Goal: Find specific page/section: Find specific page/section

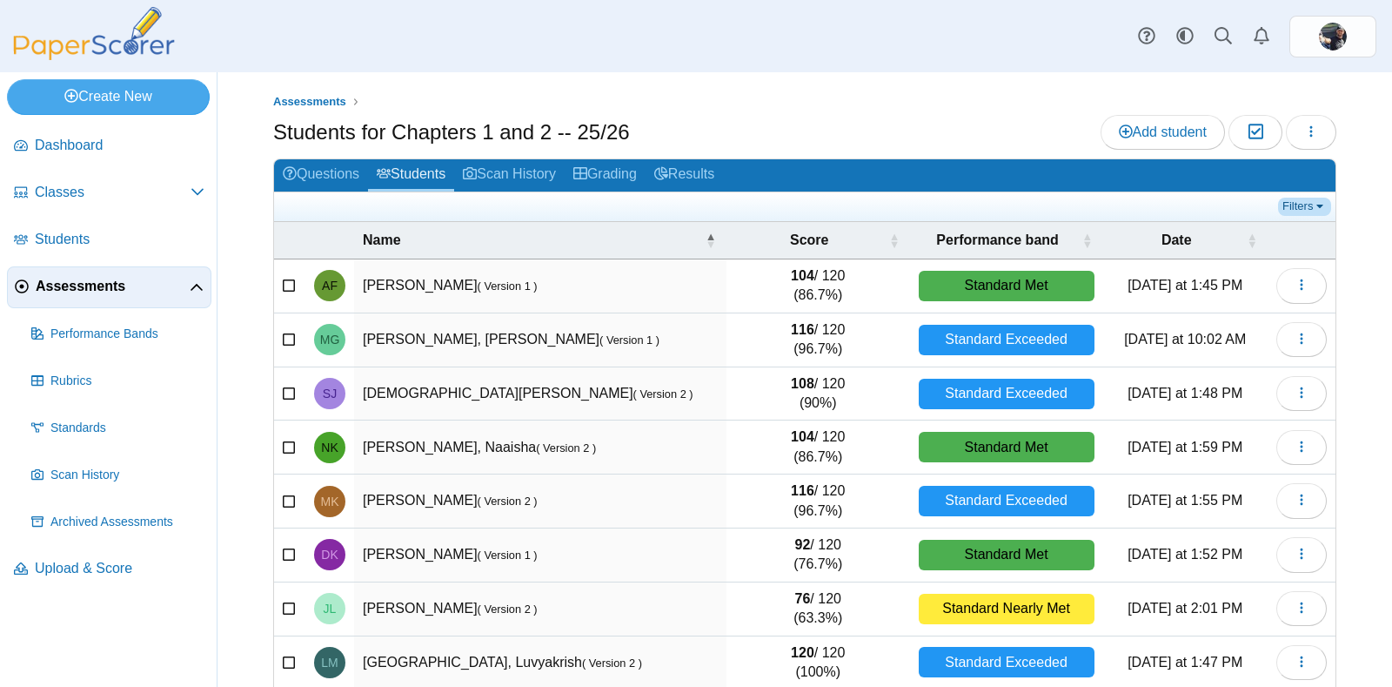
click at [1283, 205] on link "Filters" at bounding box center [1304, 206] width 53 height 17
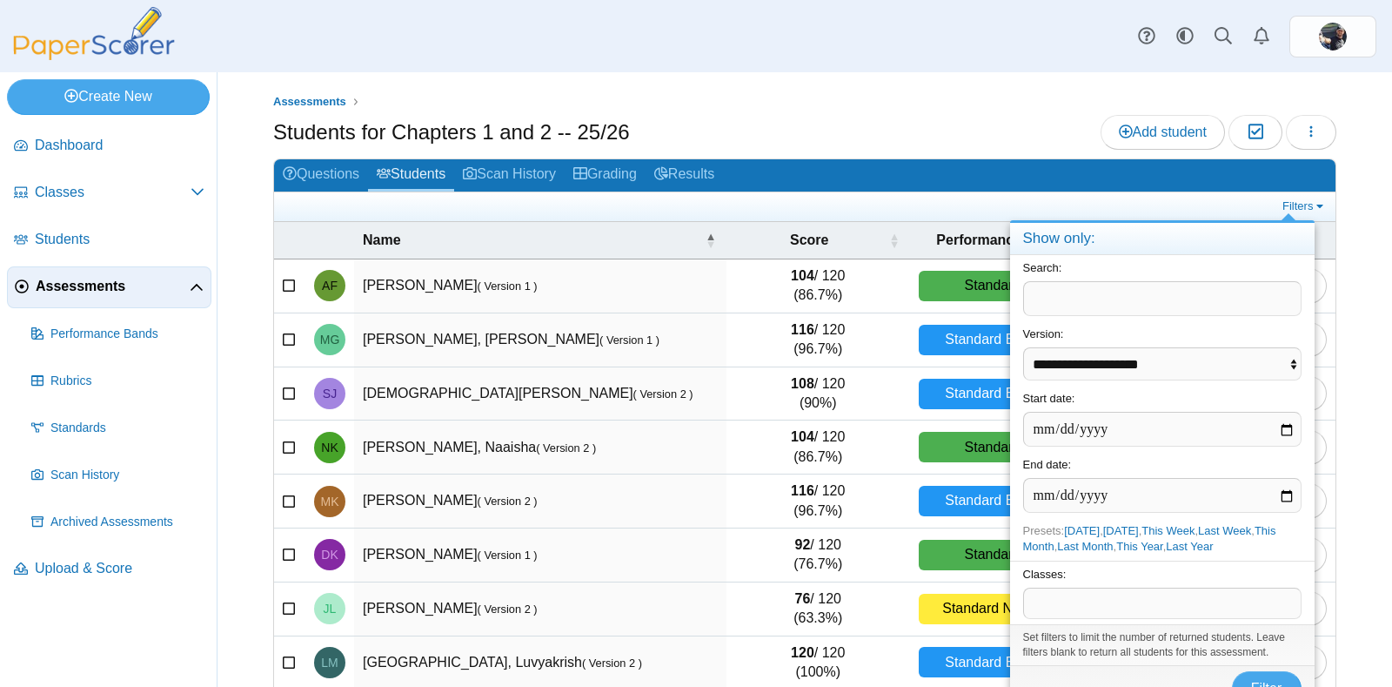
click at [1158, 602] on span at bounding box center [1162, 603] width 277 height 30
click at [1264, 681] on span "Filter" at bounding box center [1267, 688] width 31 height 15
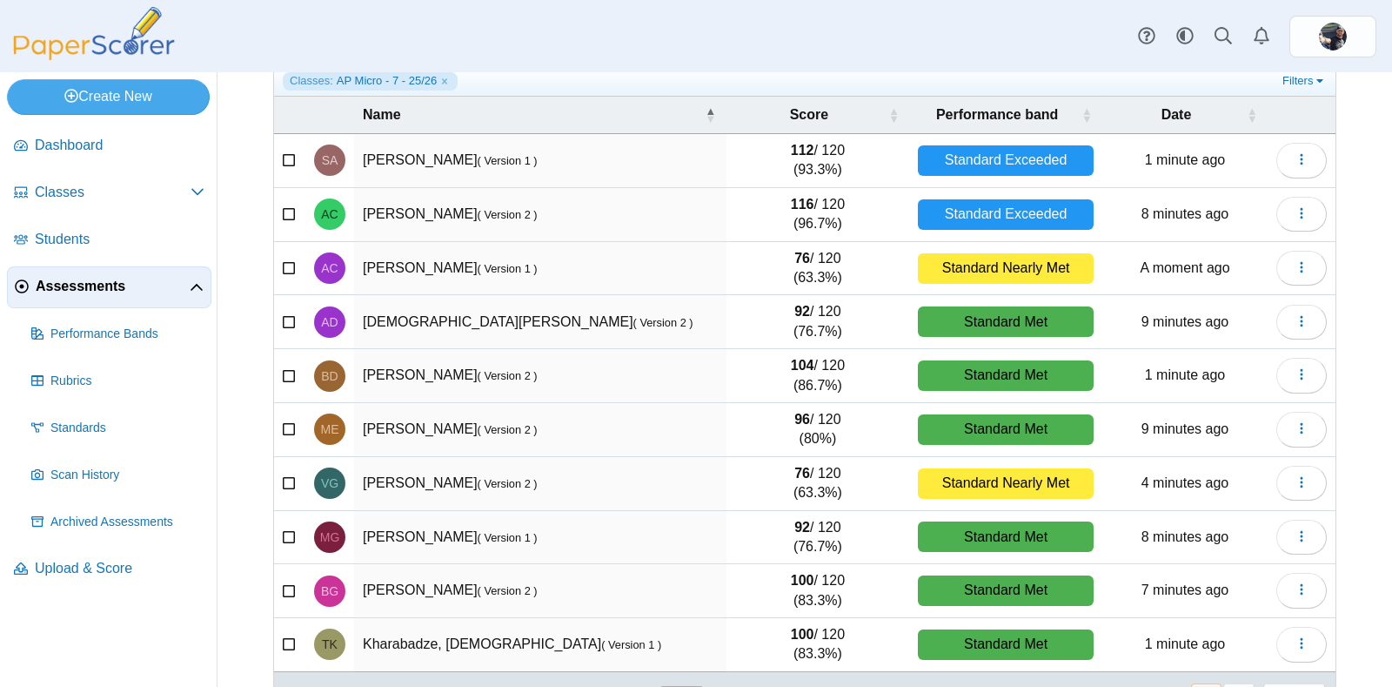
scroll to position [176, 0]
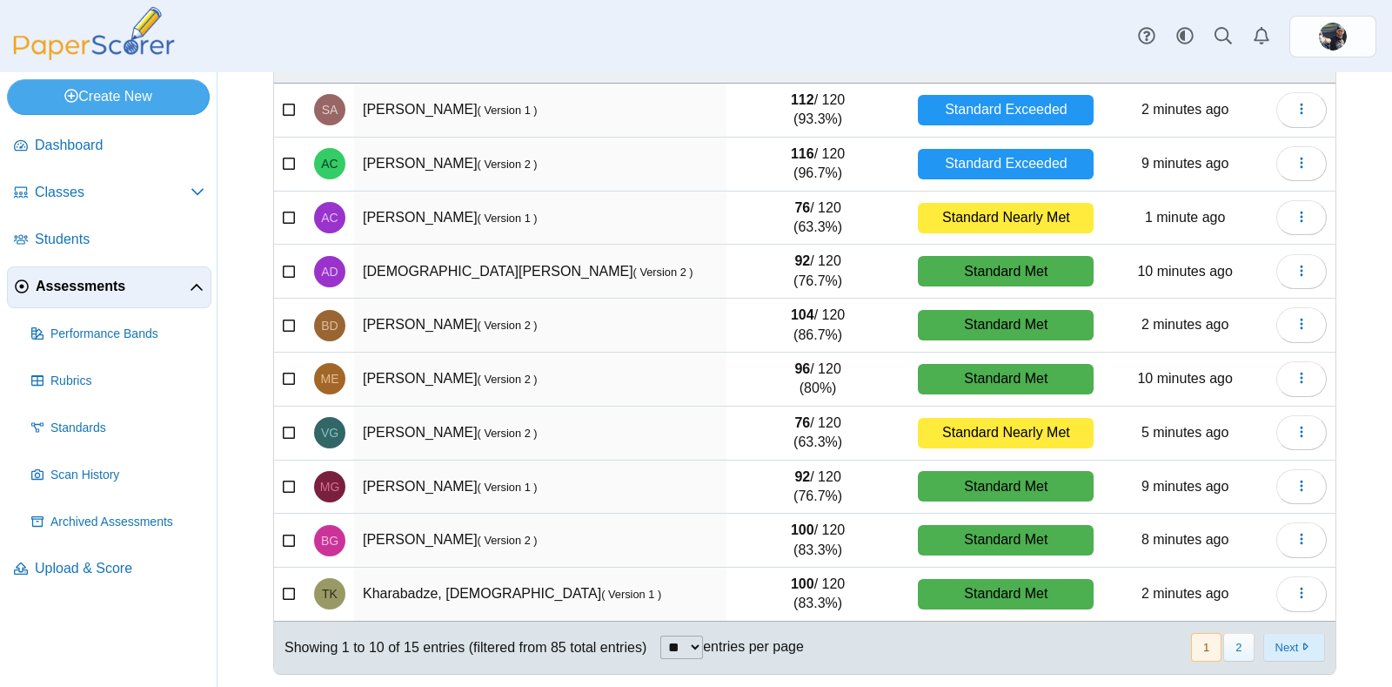
click at [1269, 641] on button "Next" at bounding box center [1295, 647] width 62 height 29
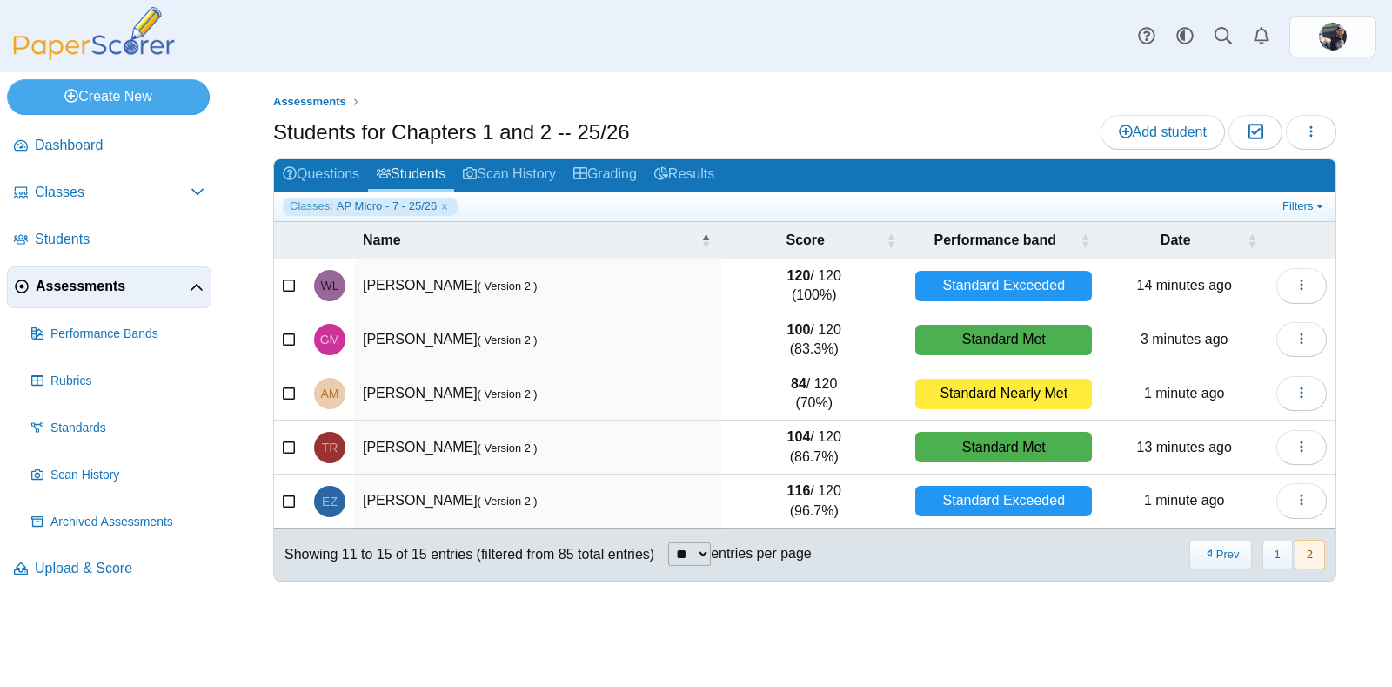
scroll to position [0, 0]
click at [1284, 554] on button "1" at bounding box center [1278, 554] width 30 height 29
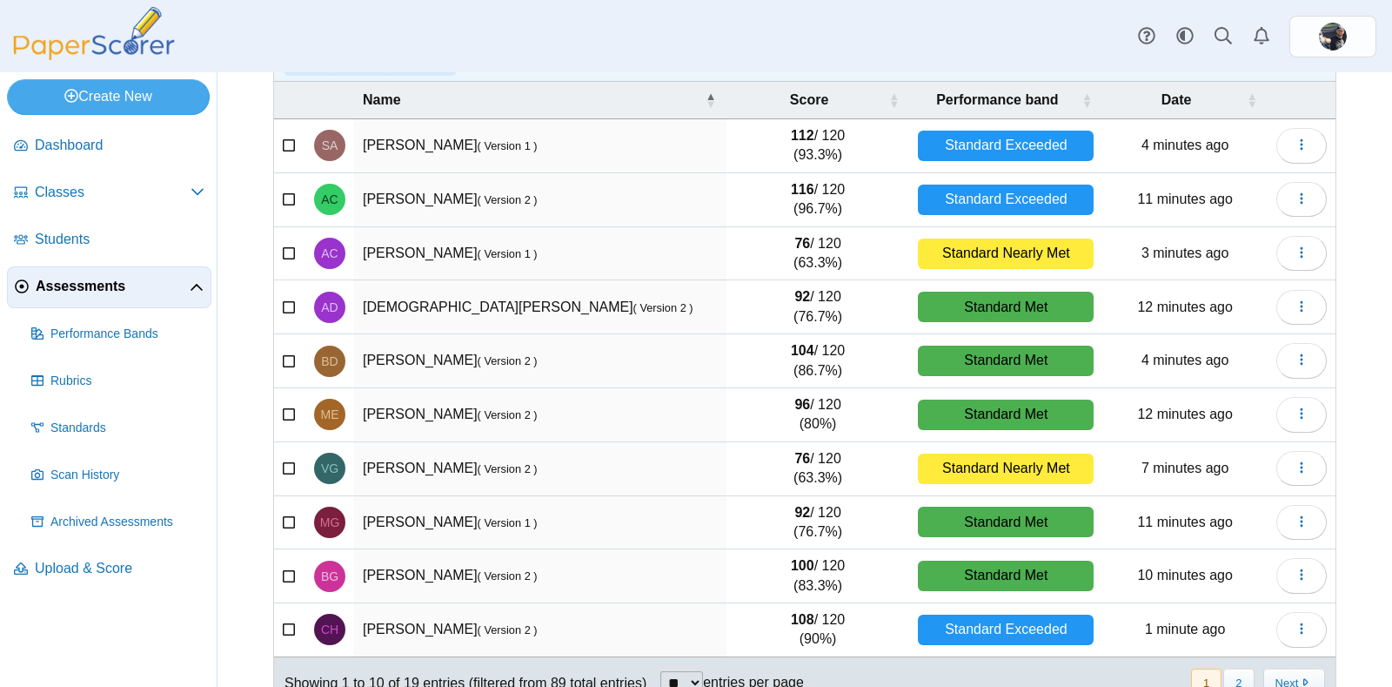
scroll to position [138, 0]
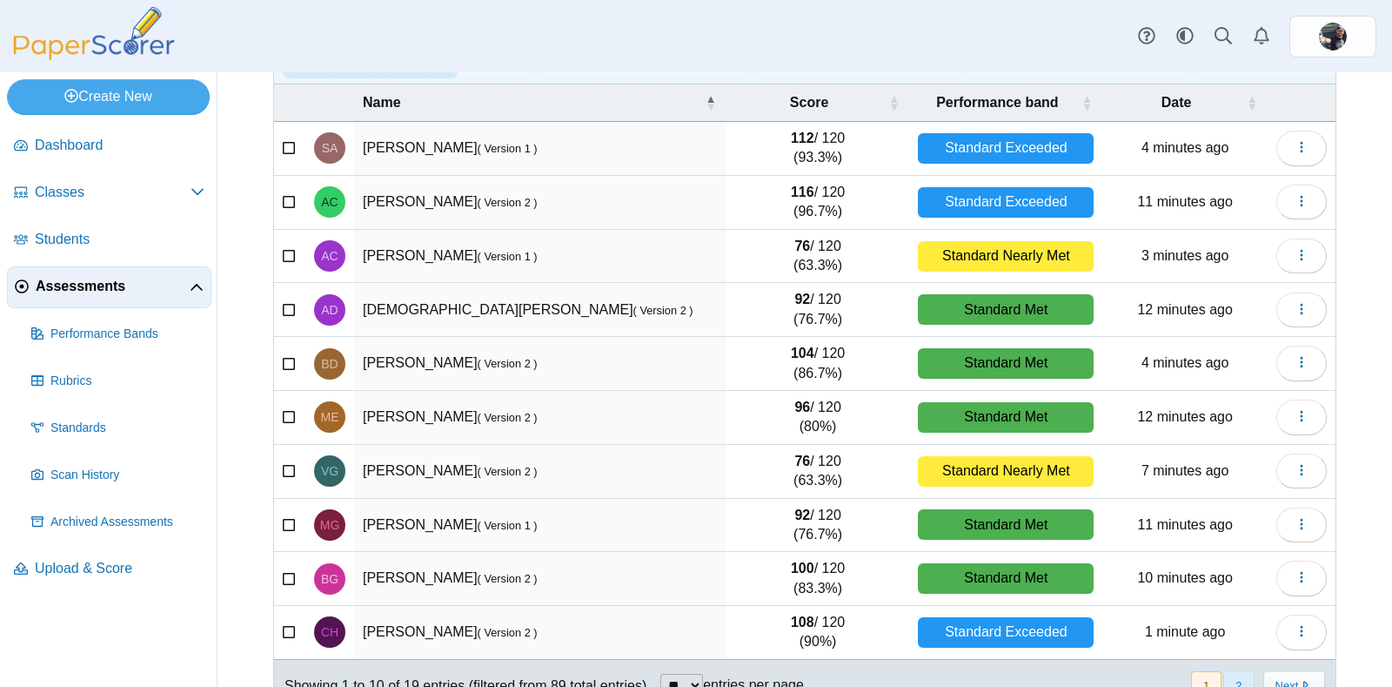
click at [1234, 682] on button "2" at bounding box center [1239, 685] width 30 height 29
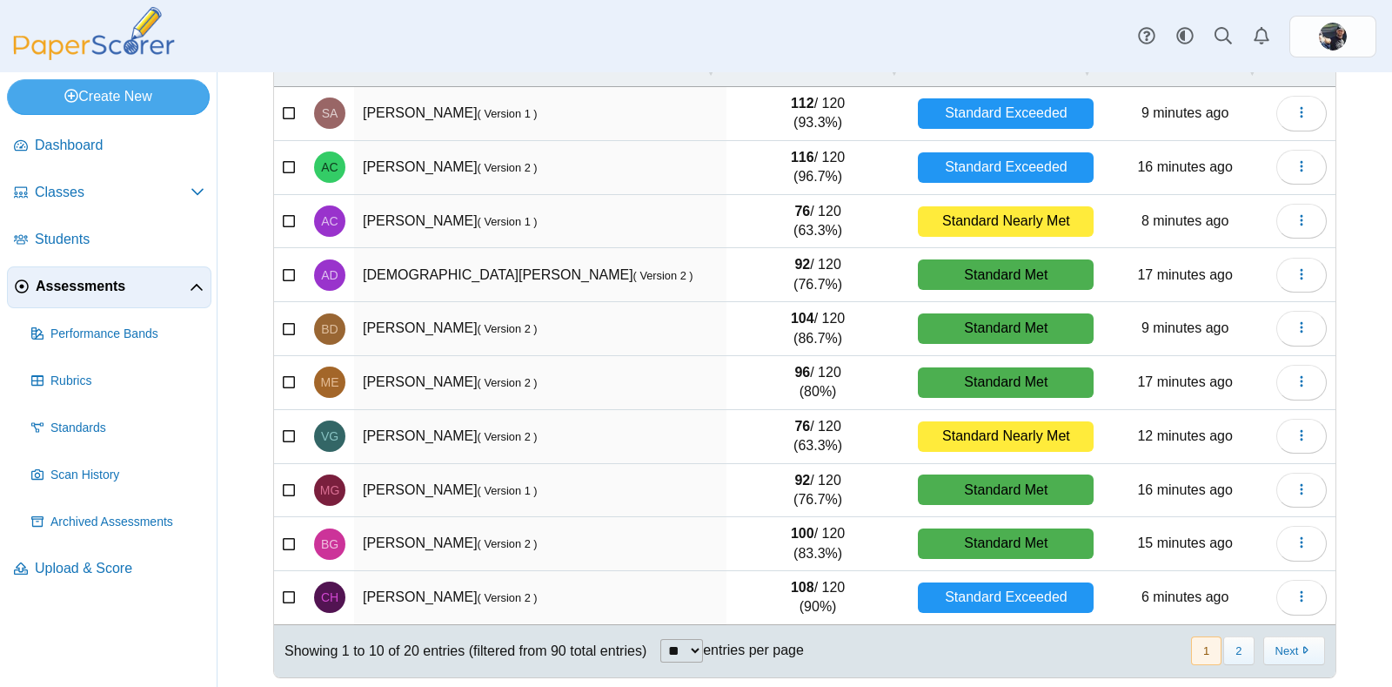
scroll to position [176, 0]
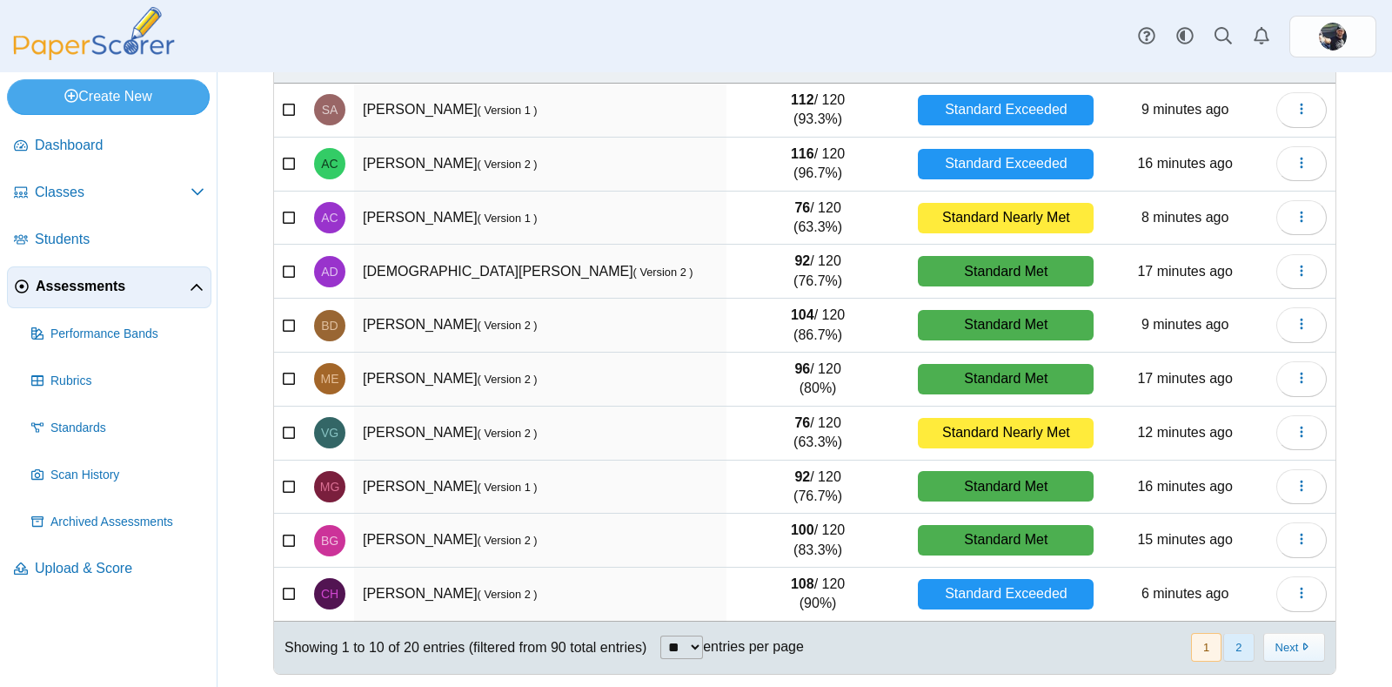
click at [1224, 642] on button "2" at bounding box center [1239, 647] width 30 height 29
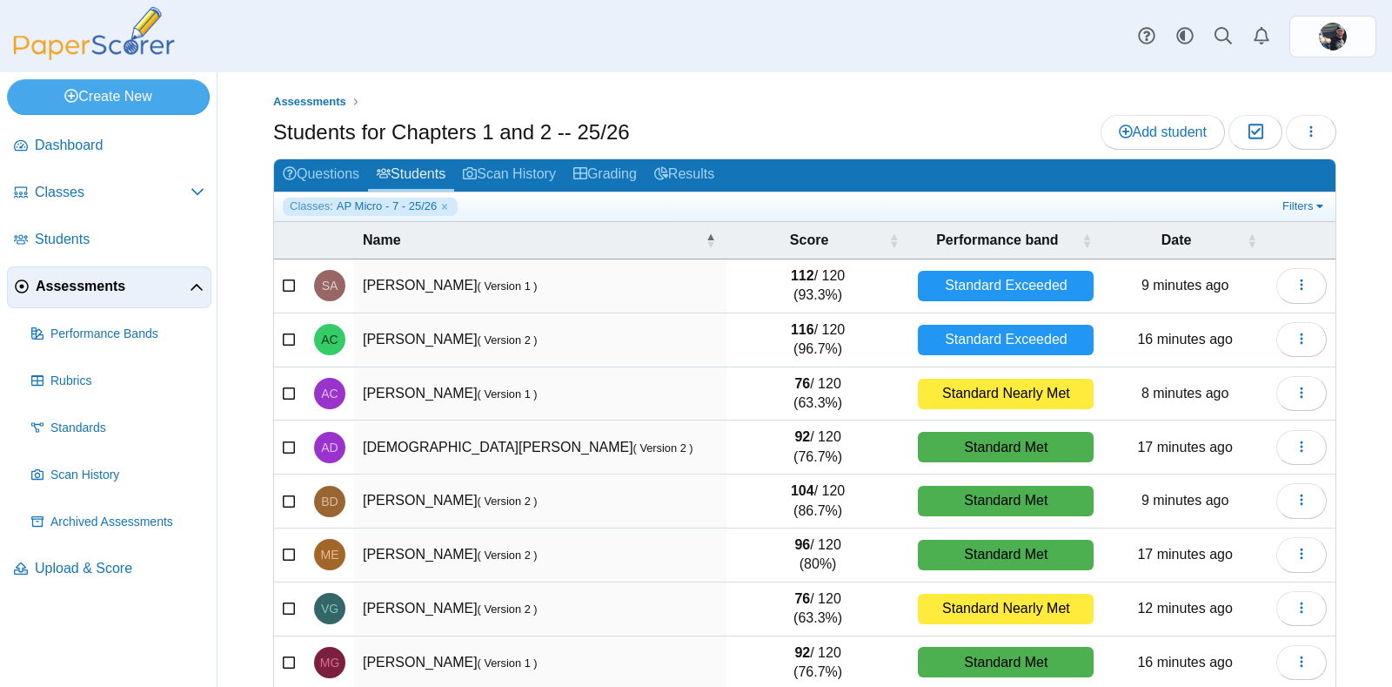
scroll to position [176, 0]
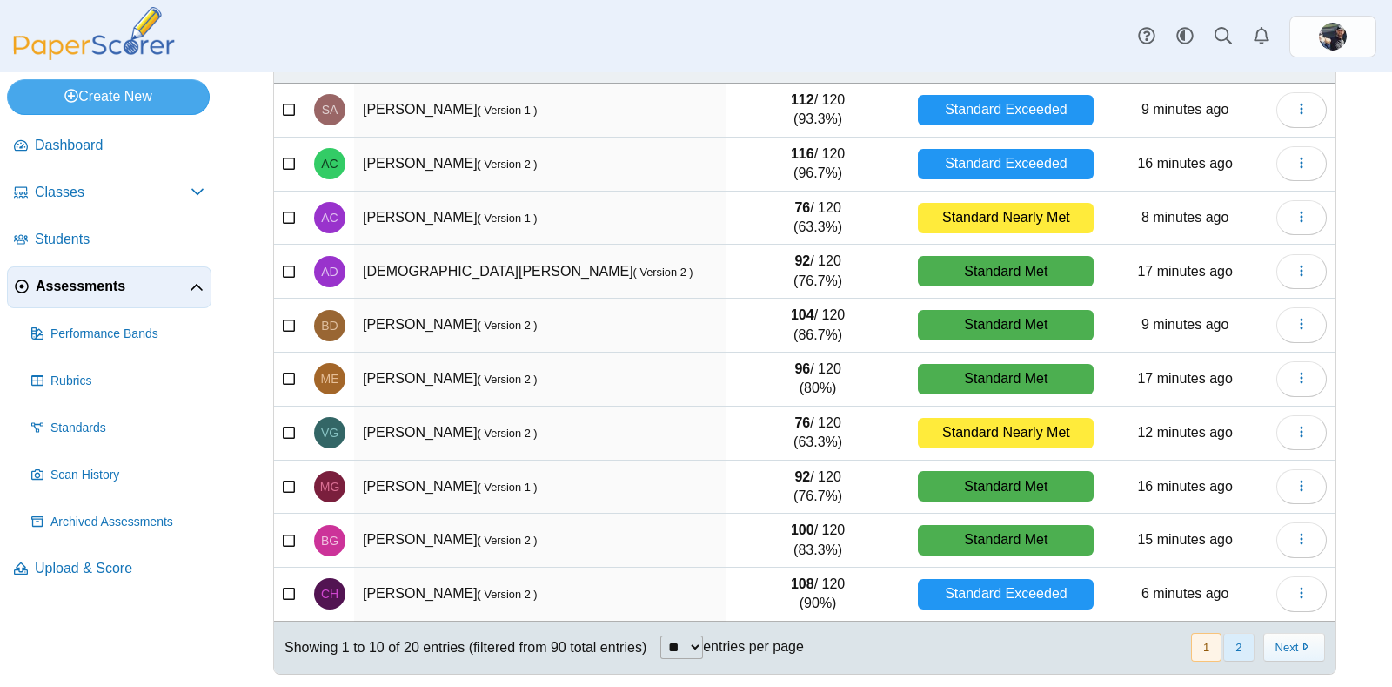
click at [1224, 646] on button "2" at bounding box center [1239, 647] width 30 height 29
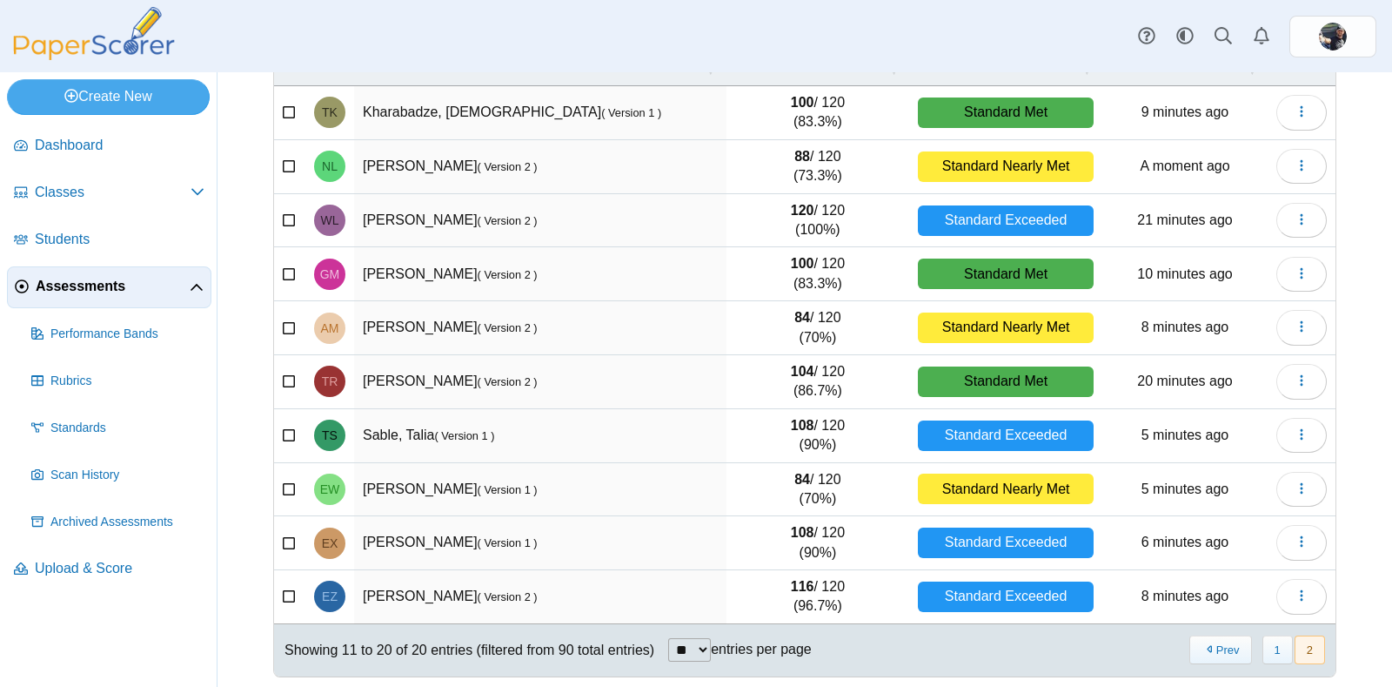
scroll to position [174, 0]
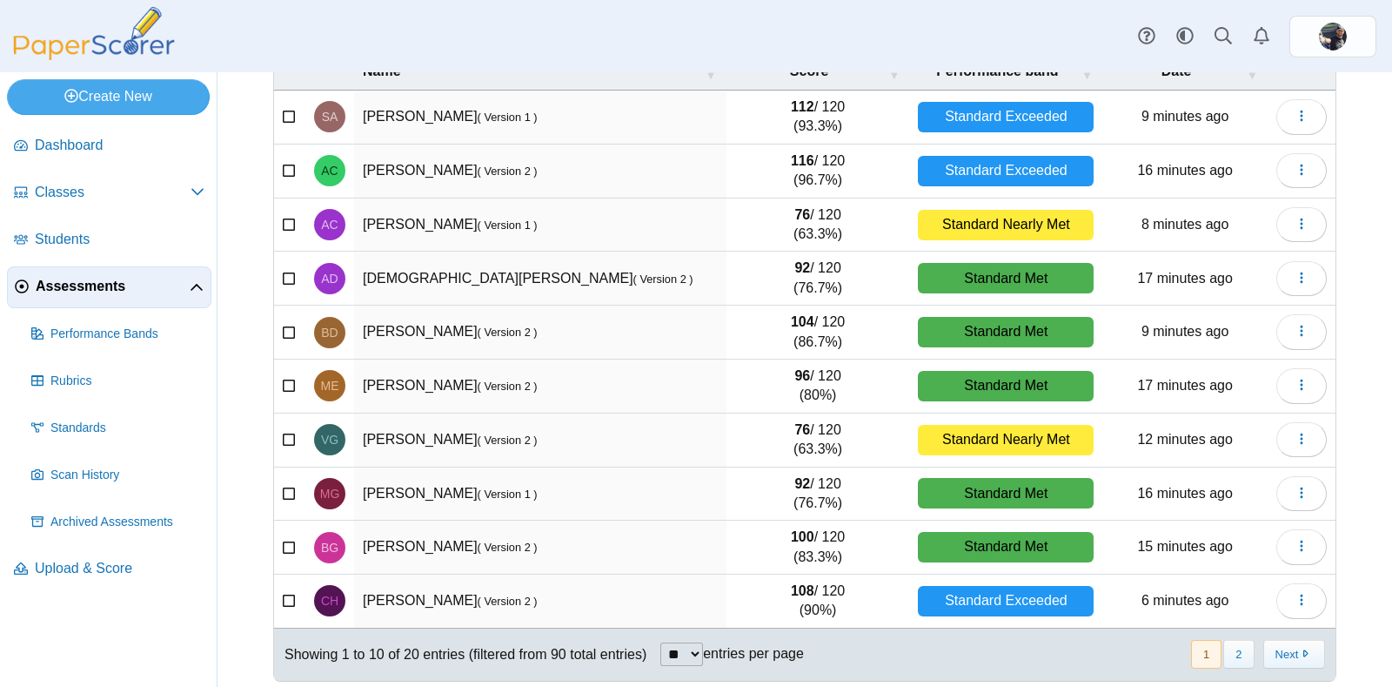
scroll to position [176, 0]
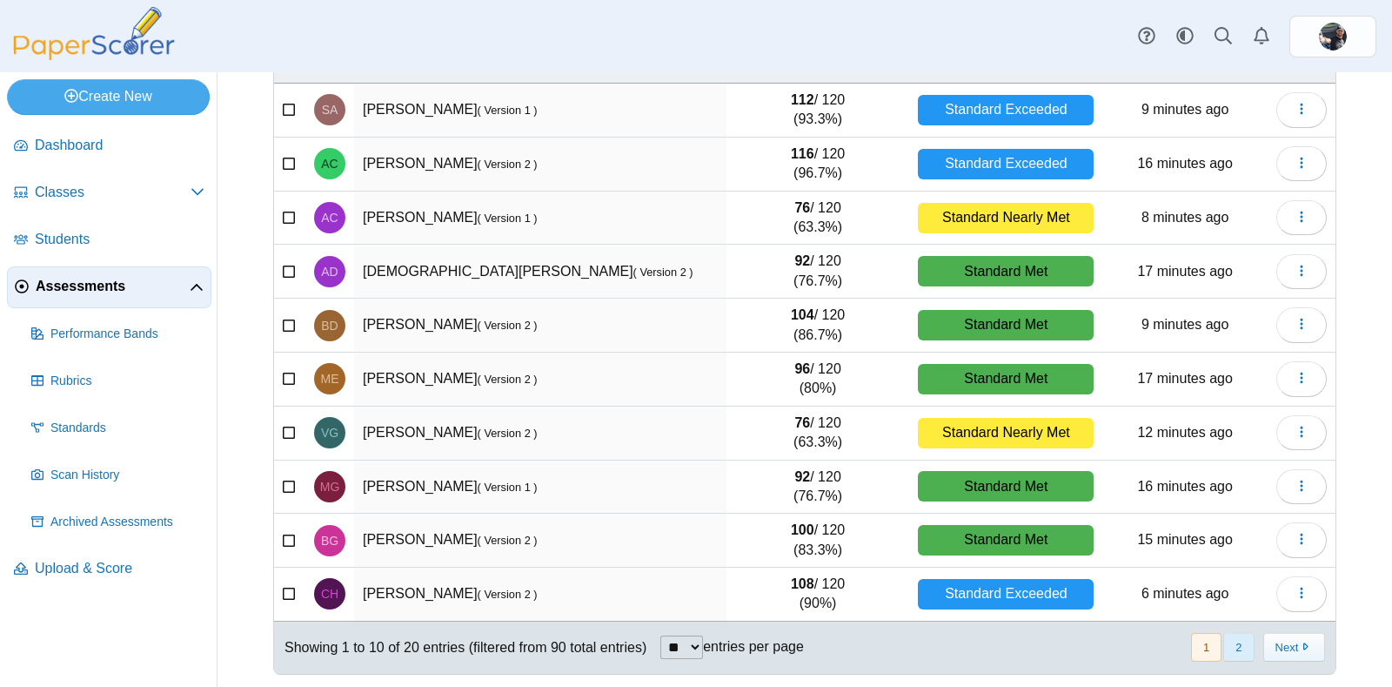
click at [1224, 636] on button "2" at bounding box center [1239, 647] width 30 height 29
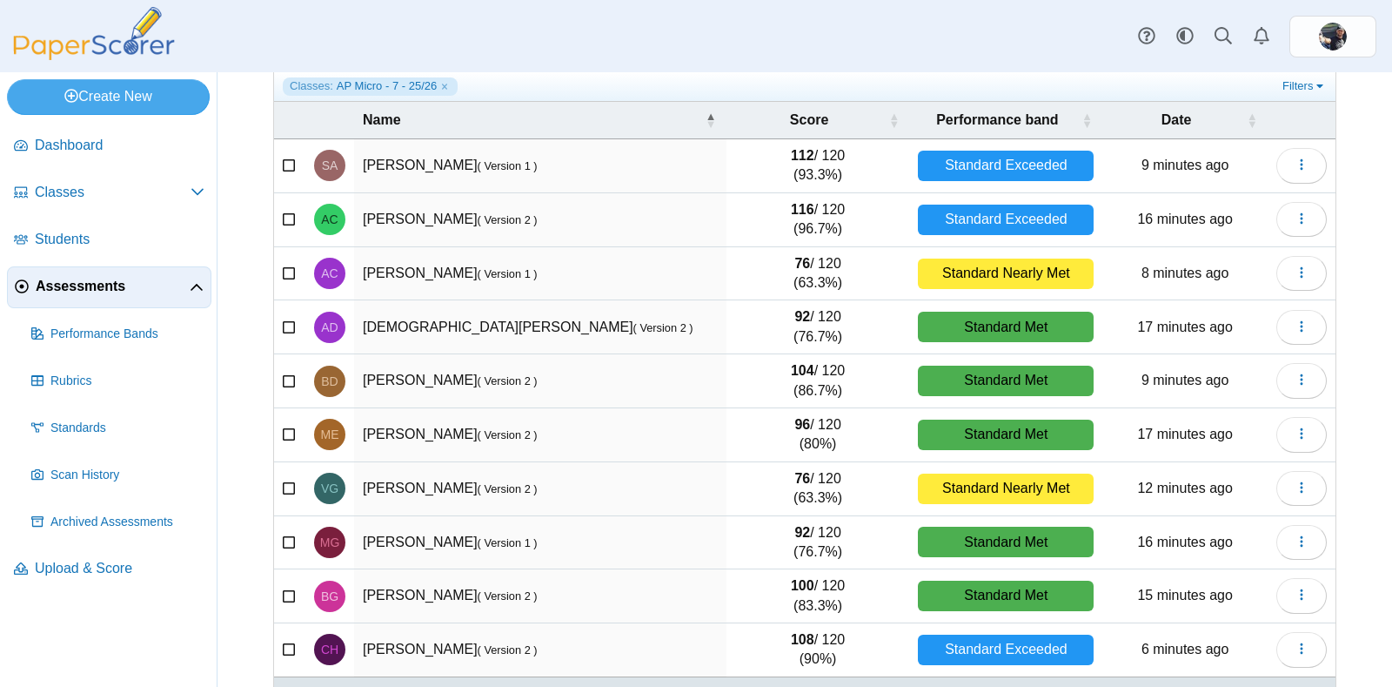
scroll to position [176, 0]
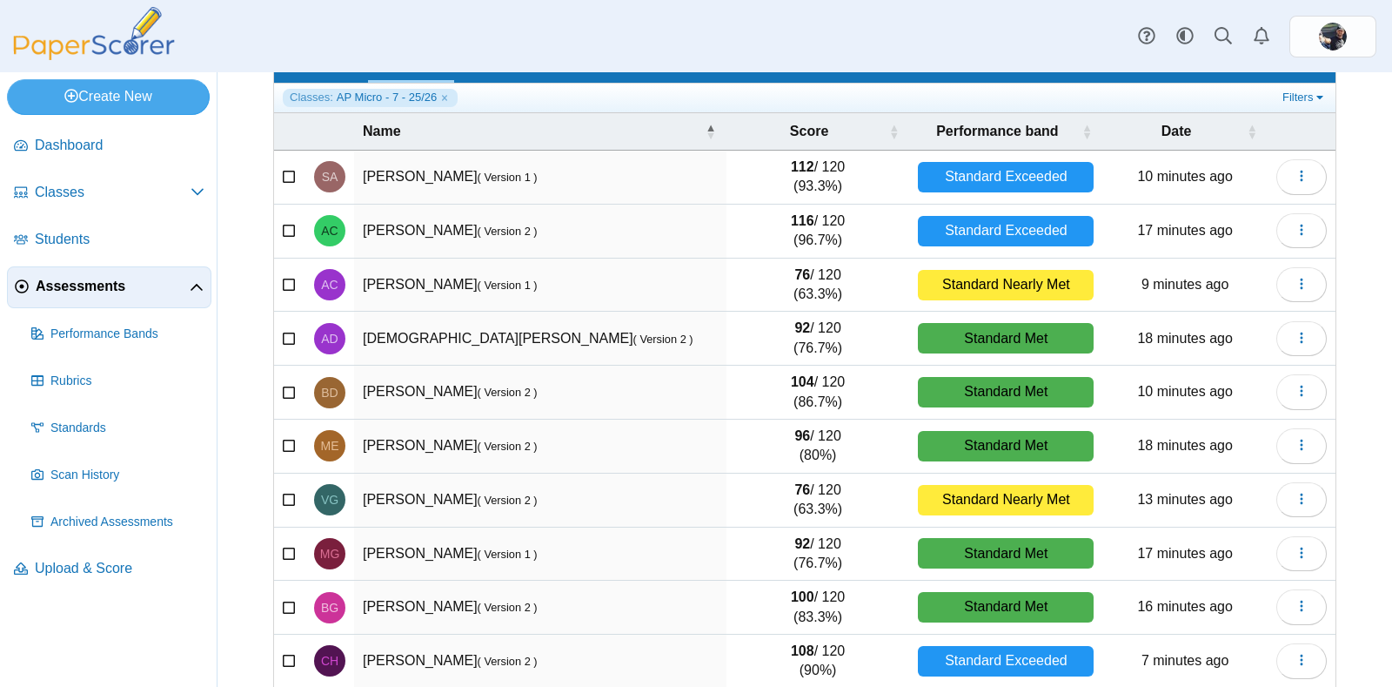
scroll to position [166, 0]
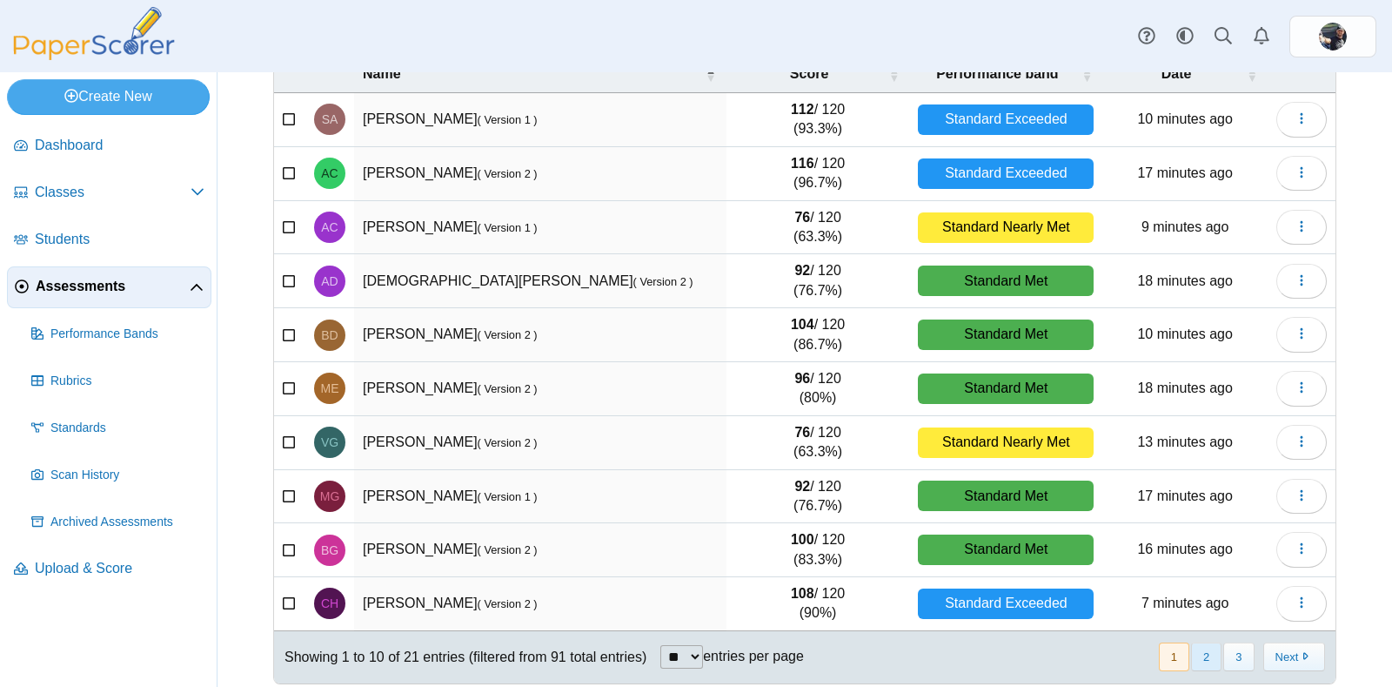
click at [1191, 652] on button "2" at bounding box center [1206, 656] width 30 height 29
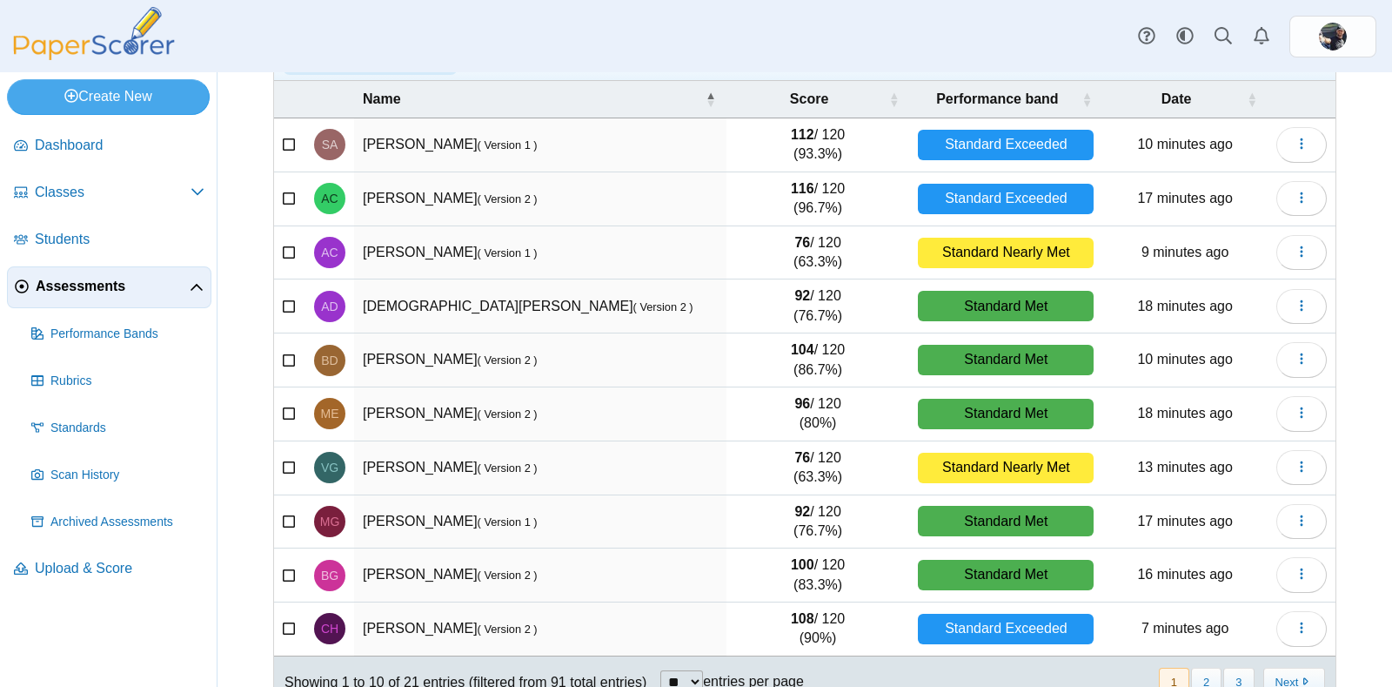
scroll to position [176, 0]
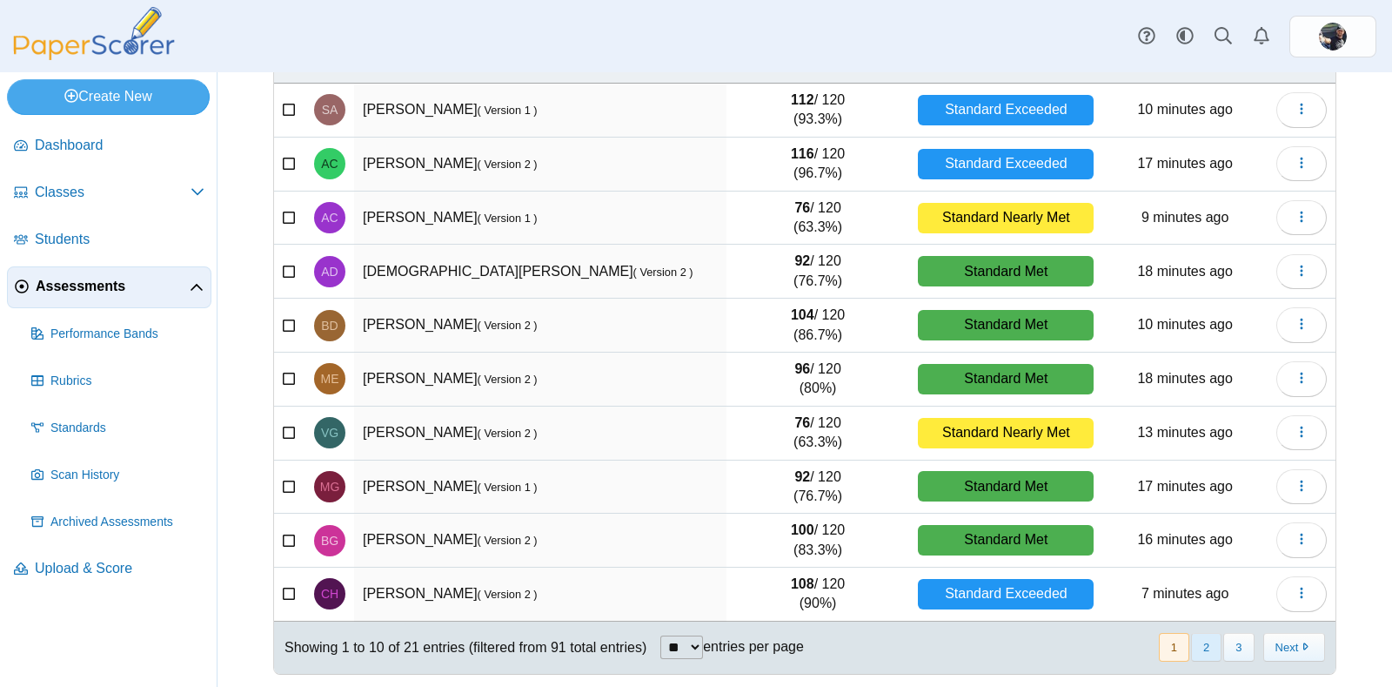
click at [1193, 648] on button "2" at bounding box center [1206, 647] width 30 height 29
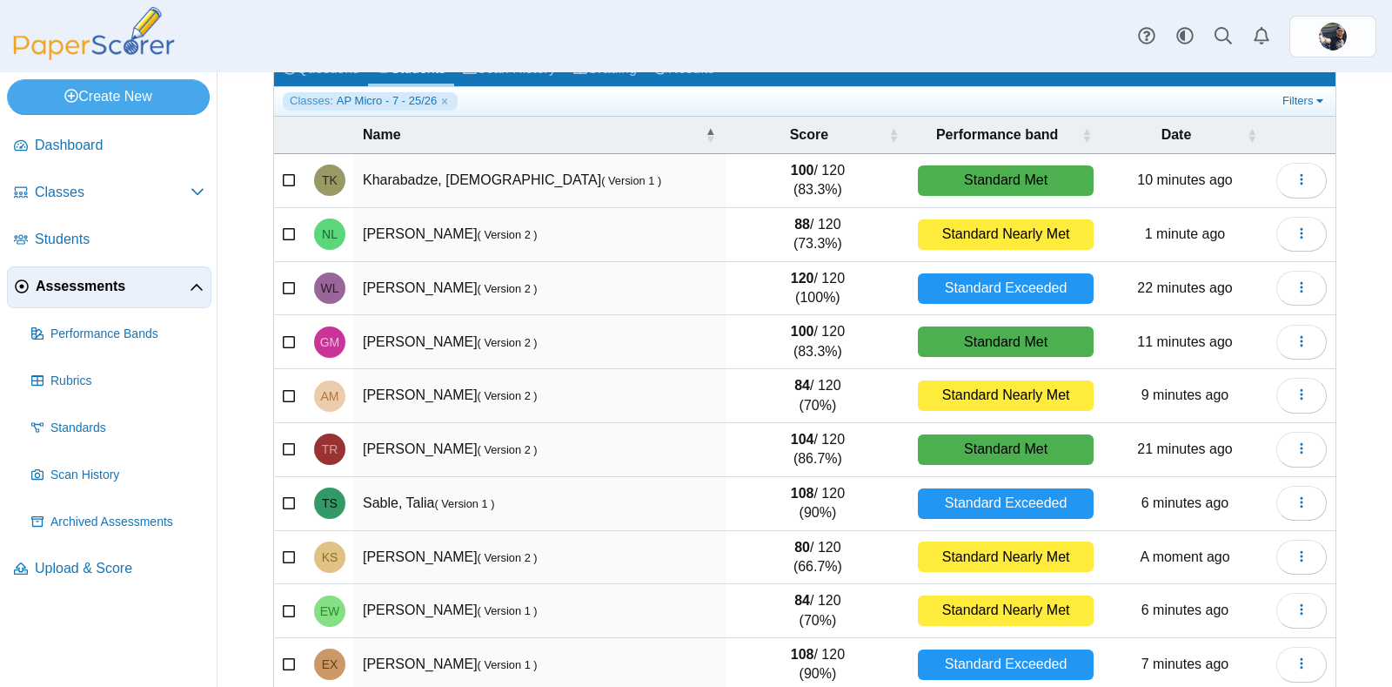
scroll to position [106, 0]
